Goal: Information Seeking & Learning: Find specific fact

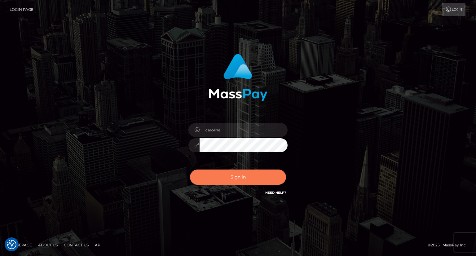
click at [246, 179] on button "Sign in" at bounding box center [238, 177] width 96 height 15
click at [242, 177] on button "Sign in" at bounding box center [238, 177] width 96 height 15
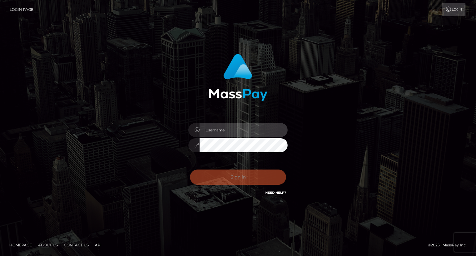
type input "carolina"
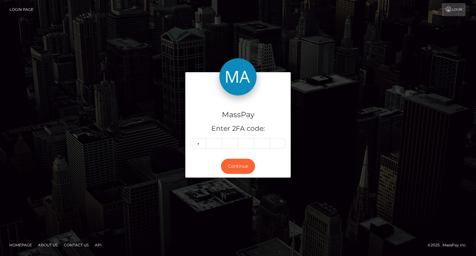
type input "8"
type input "4"
type input "5"
type input "1"
type input "2"
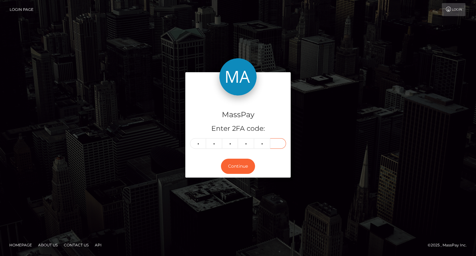
type input "6"
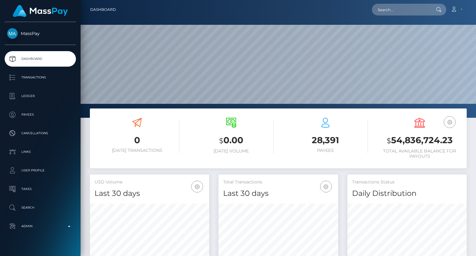
scroll to position [110, 119]
click at [393, 15] on input "text" at bounding box center [401, 10] width 58 height 12
paste input "samworkxw@gmail.com"
click at [407, 10] on input "samworkxw@gmail.com" at bounding box center [401, 10] width 58 height 12
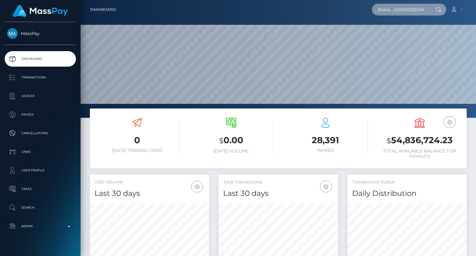
click at [407, 10] on input "samworkxw@gmail.com" at bounding box center [401, 10] width 58 height 12
type input "samworkxw@gmail.com"
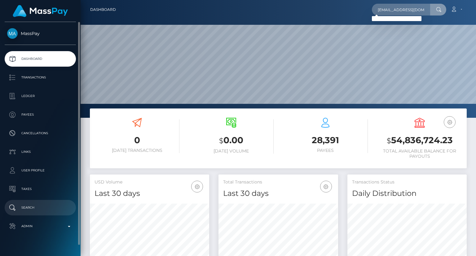
click at [32, 207] on p "Search" at bounding box center [40, 207] width 66 height 9
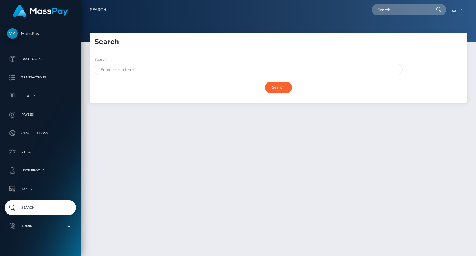
drag, startPoint x: 459, startPoint y: 160, endPoint x: 370, endPoint y: 122, distance: 96.8
click at [459, 160] on div "Search Search Search Payouts - Payee Name" at bounding box center [279, 142] width 396 height 218
click at [172, 65] on input "text" at bounding box center [249, 69] width 308 height 11
paste input "[PERSON_NAME]"
type input "[PERSON_NAME]"
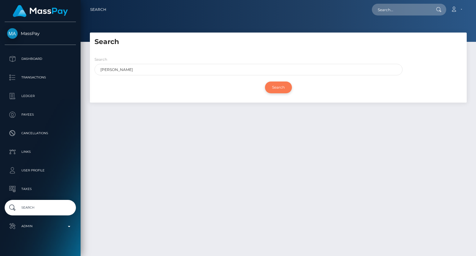
click at [278, 88] on input "Search" at bounding box center [278, 88] width 27 height 12
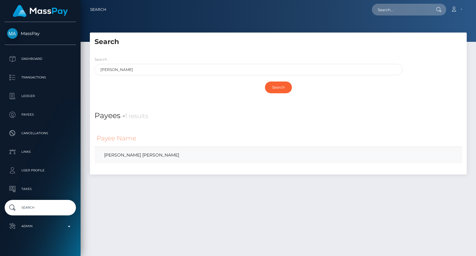
click at [160, 156] on link "[PERSON_NAME] [PERSON_NAME]" at bounding box center [278, 155] width 363 height 9
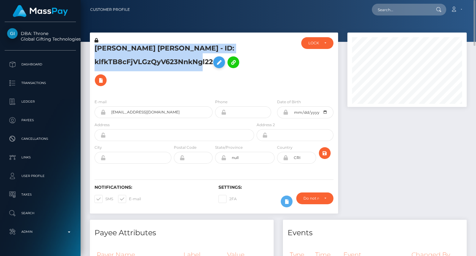
drag, startPoint x: 98, startPoint y: 48, endPoint x: 222, endPoint y: 67, distance: 124.9
click at [222, 67] on h5 "TOMAS DAVID MADRIZ MATA - ID: klfkTB8cFjVLGzQyV623NnkNgl22" at bounding box center [173, 67] width 156 height 46
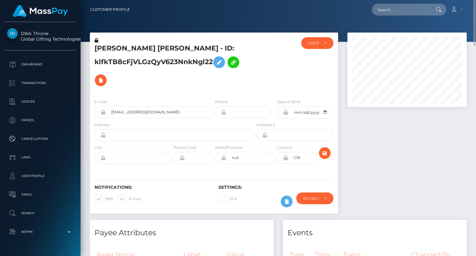
click at [460, 144] on div at bounding box center [407, 126] width 129 height 187
drag, startPoint x: 153, startPoint y: 113, endPoint x: 106, endPoint y: 111, distance: 46.6
click at [106, 111] on input "nevispac1@gmail.com" at bounding box center [159, 112] width 107 height 12
